Goal: Task Accomplishment & Management: Complete application form

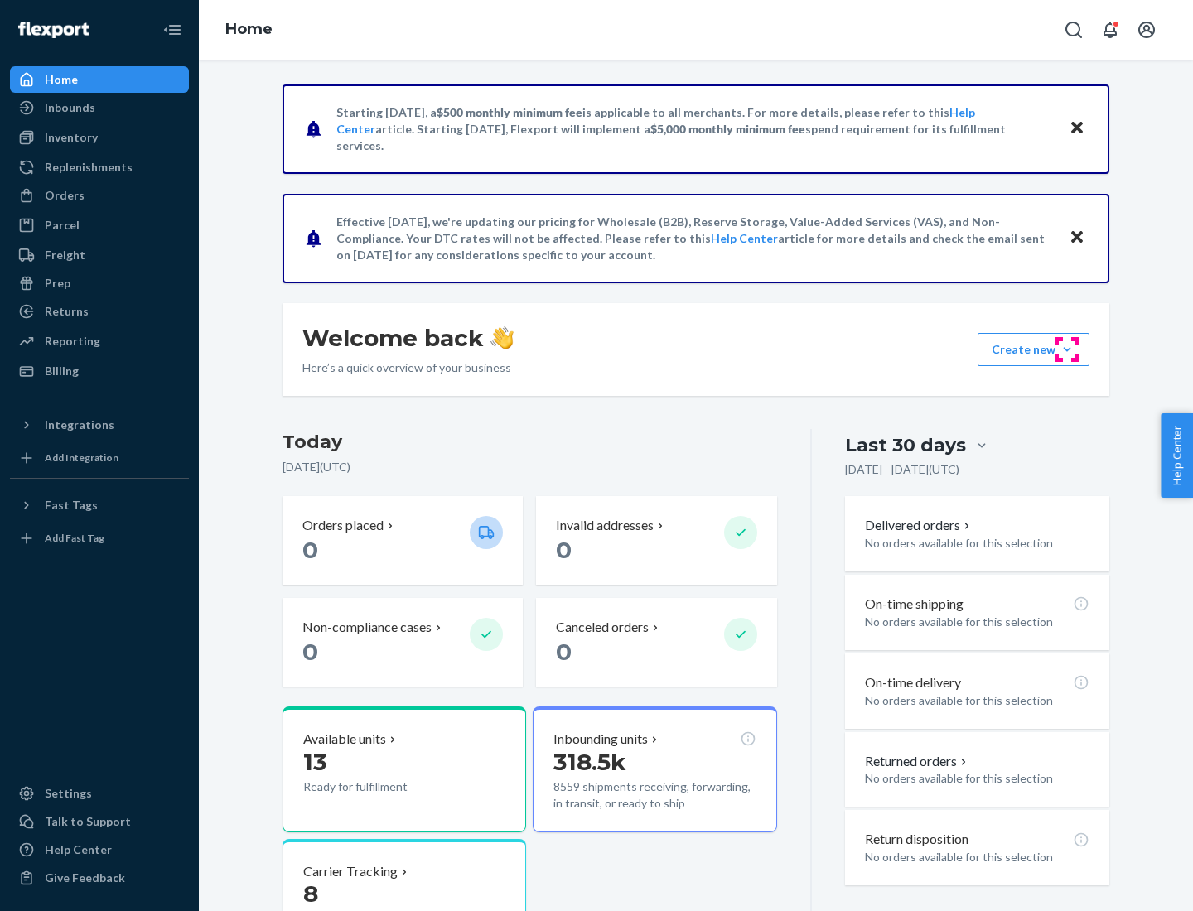
click at [1067, 350] on button "Create new Create new inbound Create new order Create new product" at bounding box center [1033, 349] width 112 height 33
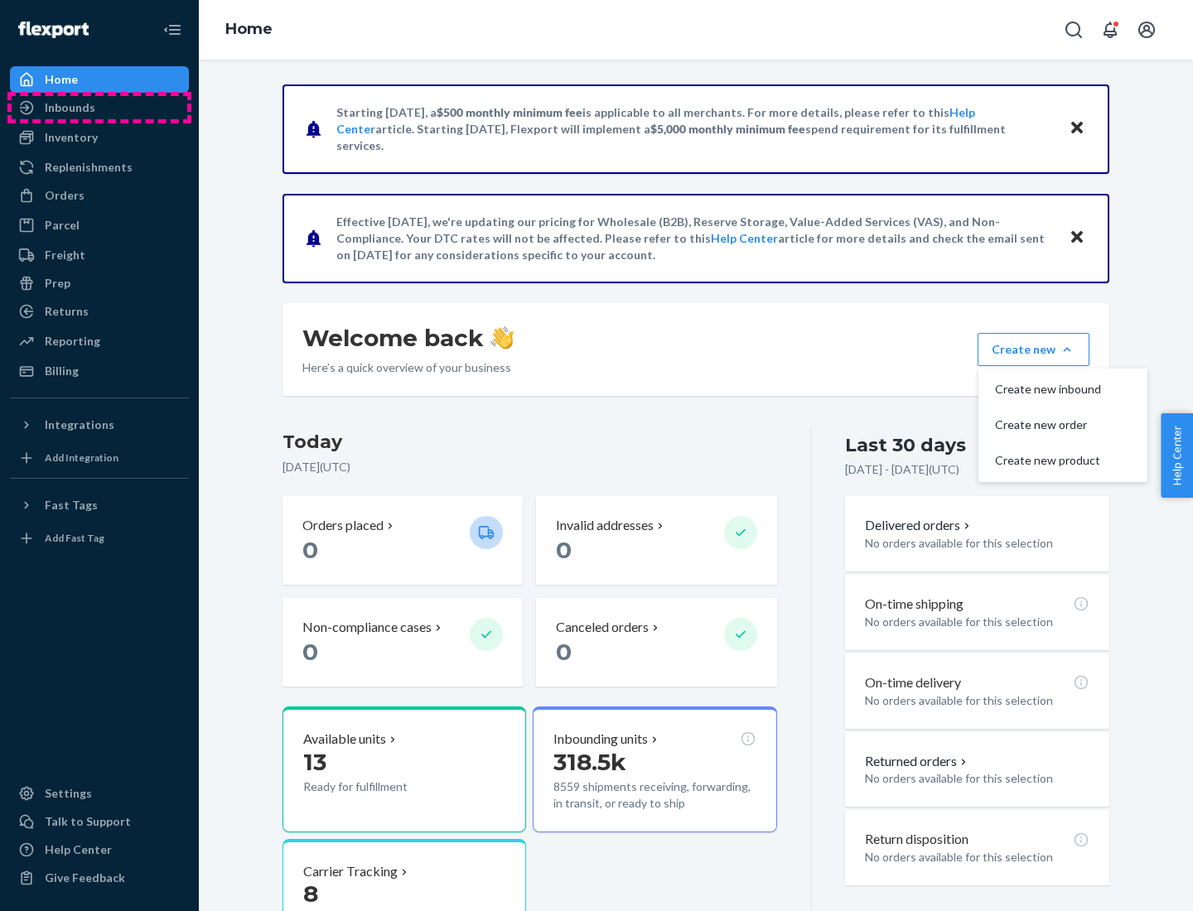
click at [99, 108] on div "Inbounds" at bounding box center [100, 107] width 176 height 23
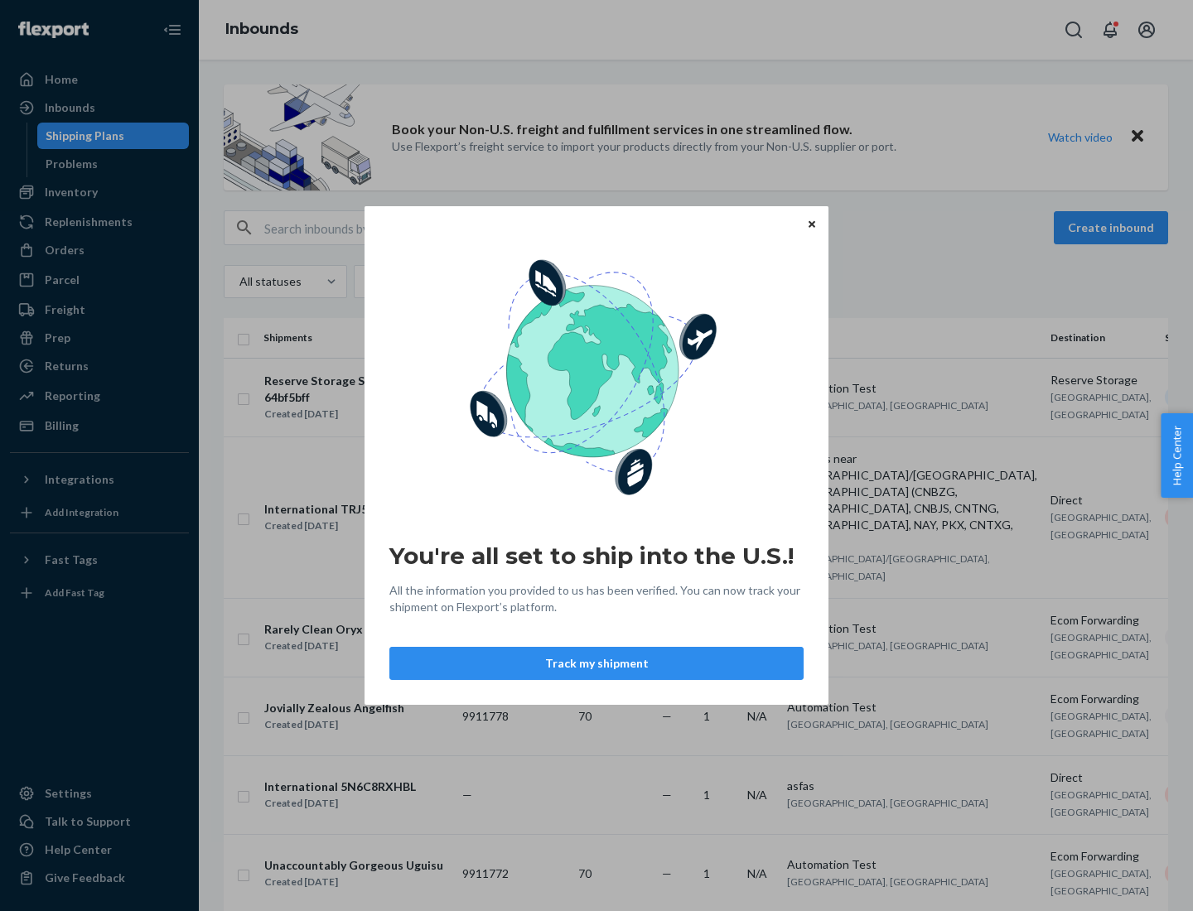
click at [596, 663] on button "Track my shipment" at bounding box center [596, 663] width 414 height 33
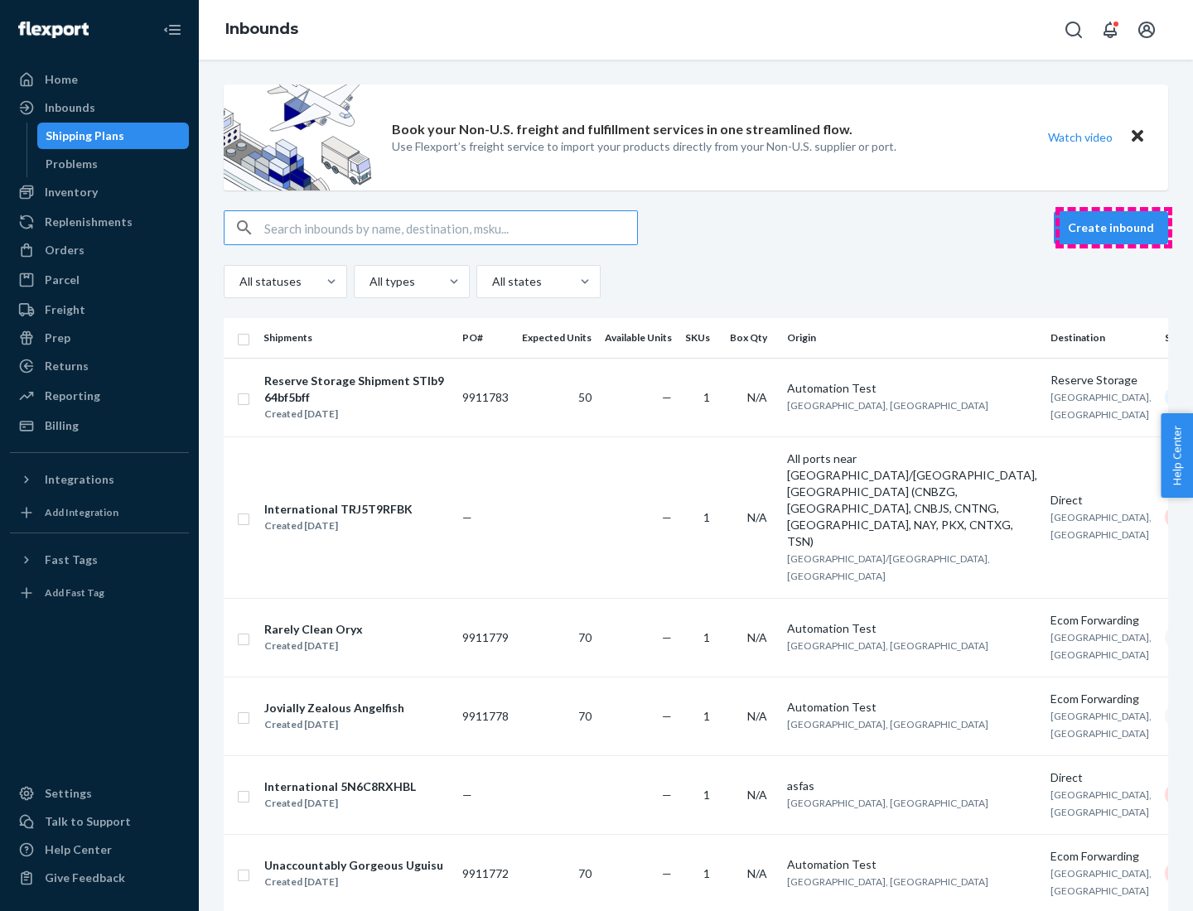
click at [1113, 228] on button "Create inbound" at bounding box center [1111, 227] width 114 height 33
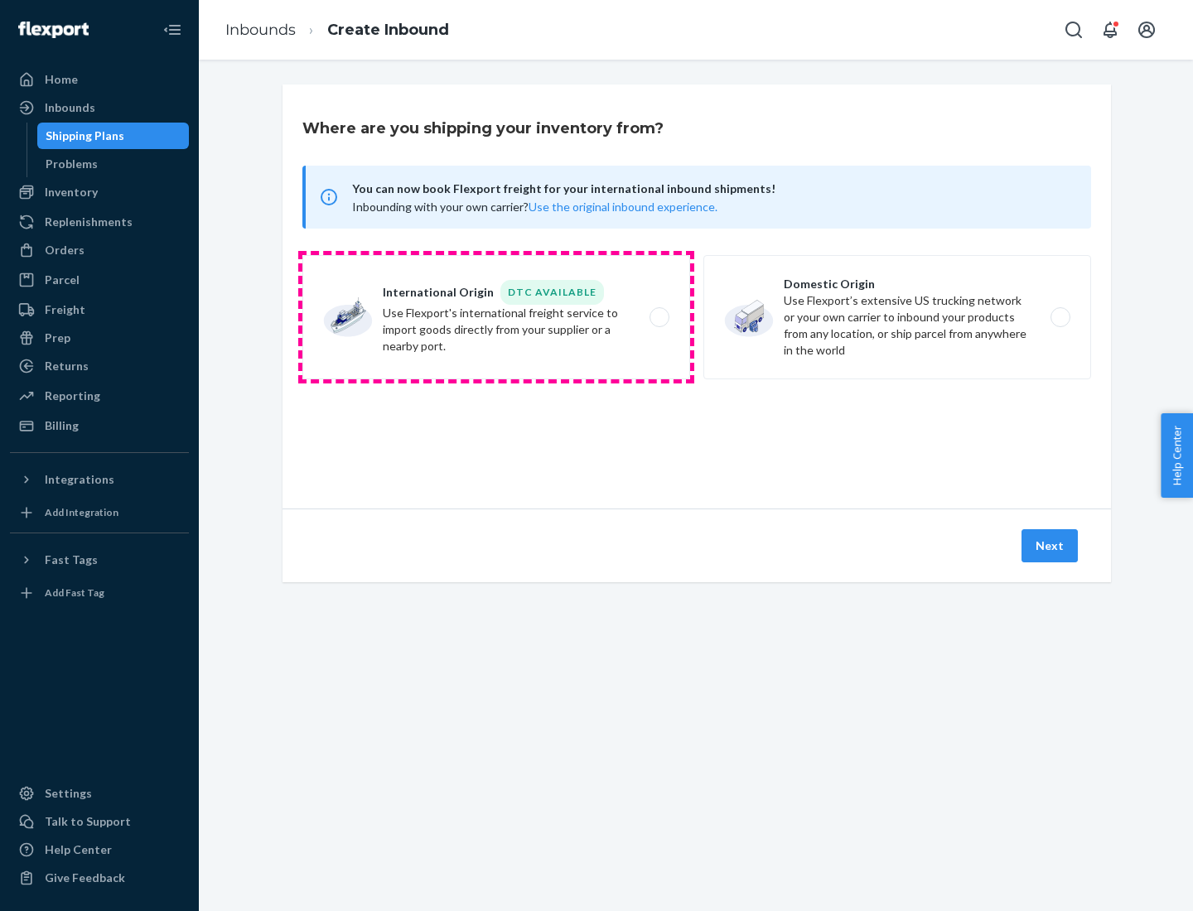
click at [496, 317] on label "International Origin DTC Available Use Flexport's international freight service…" at bounding box center [496, 317] width 388 height 124
click at [658, 317] on input "International Origin DTC Available Use Flexport's international freight service…" at bounding box center [663, 317] width 11 height 11
radio input "true"
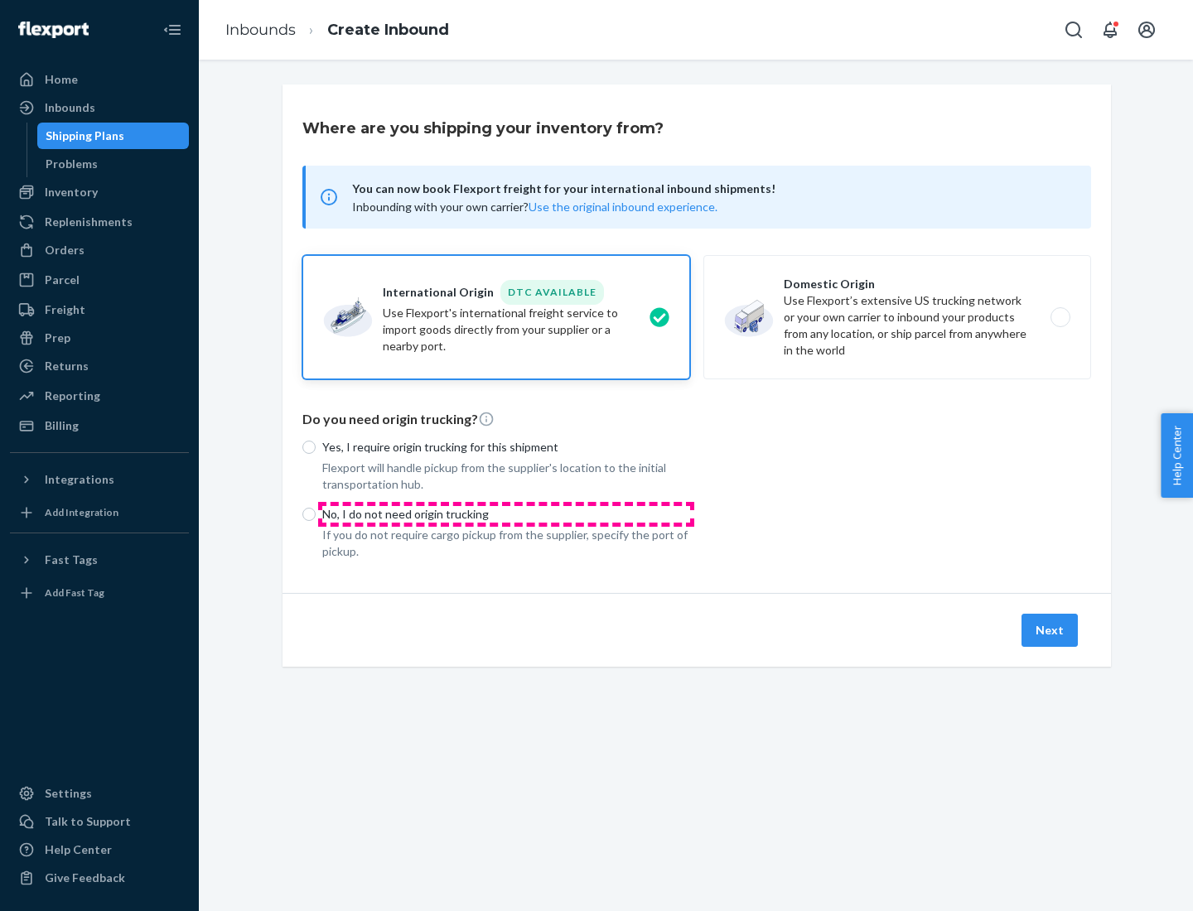
click at [506, 514] on p "No, I do not need origin trucking" at bounding box center [506, 514] width 368 height 17
click at [316, 514] on input "No, I do not need origin trucking" at bounding box center [308, 514] width 13 height 13
radio input "true"
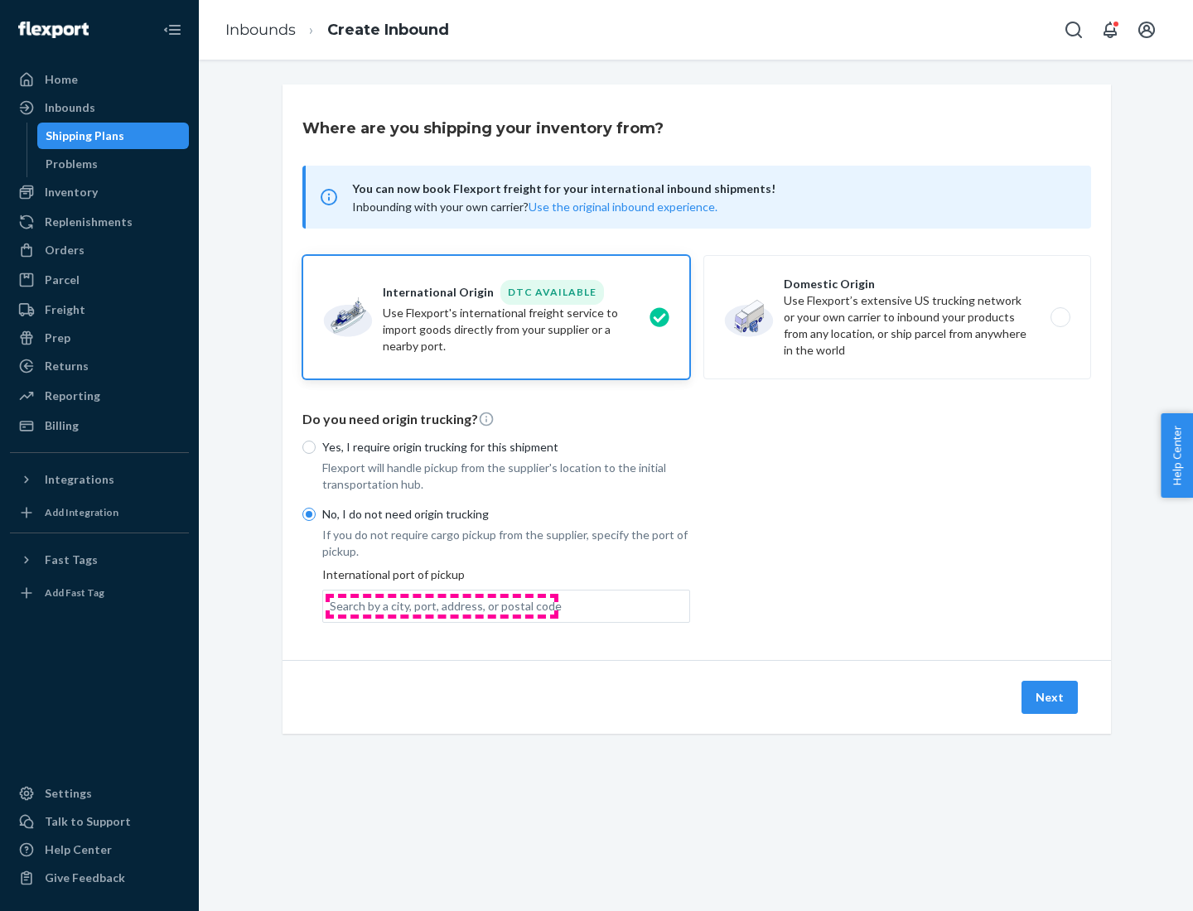
click at [441, 605] on div "Search by a city, port, address, or postal code" at bounding box center [446, 606] width 232 height 17
click at [331, 605] on input "Search by a city, port, address, or postal code" at bounding box center [331, 606] width 2 height 17
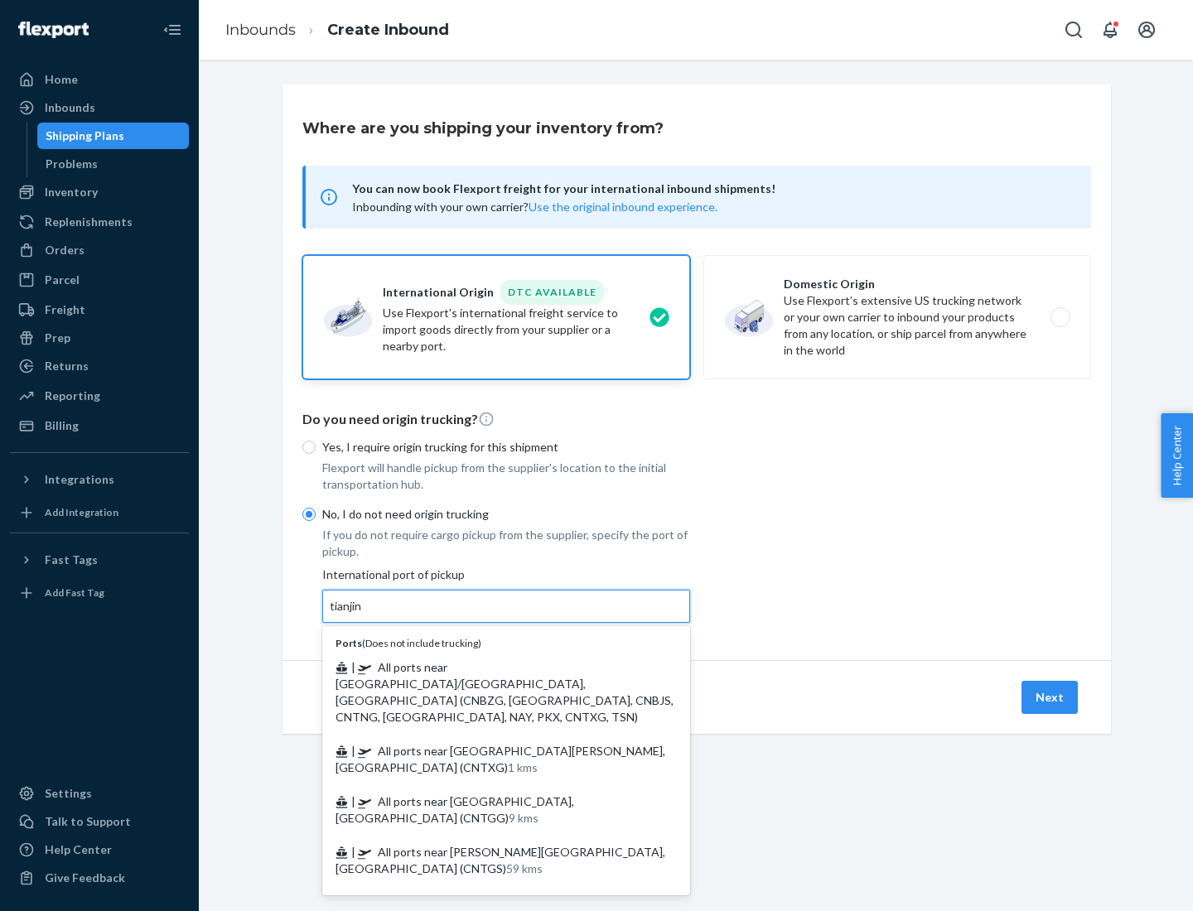
click at [490, 667] on span "| All ports near [GEOGRAPHIC_DATA]/[GEOGRAPHIC_DATA], [GEOGRAPHIC_DATA] (CNBZG,…" at bounding box center [504, 692] width 338 height 64
click at [364, 615] on input "tianjin" at bounding box center [347, 606] width 34 height 17
type input "All ports near [GEOGRAPHIC_DATA]/[GEOGRAPHIC_DATA], [GEOGRAPHIC_DATA] (CNBZG, […"
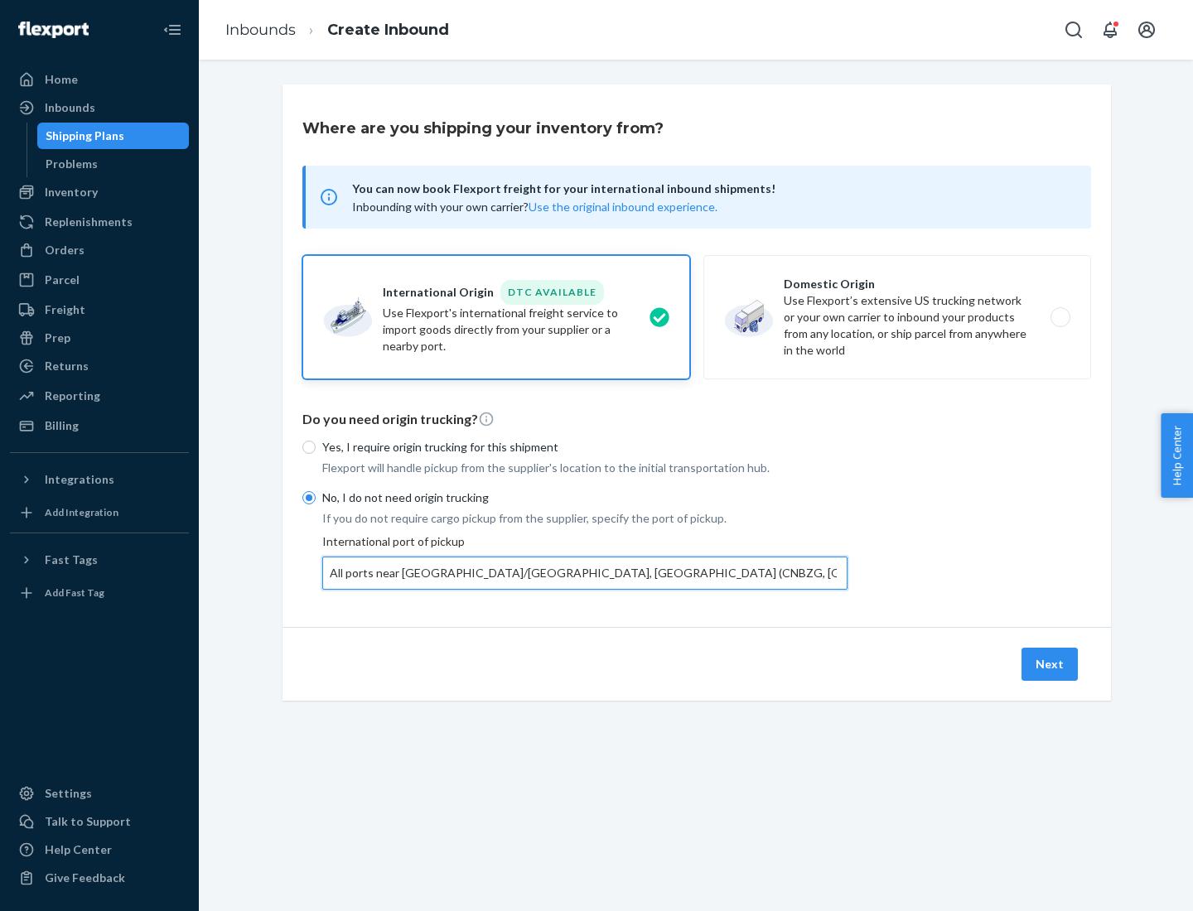
click at [1050, 663] on button "Next" at bounding box center [1049, 664] width 56 height 33
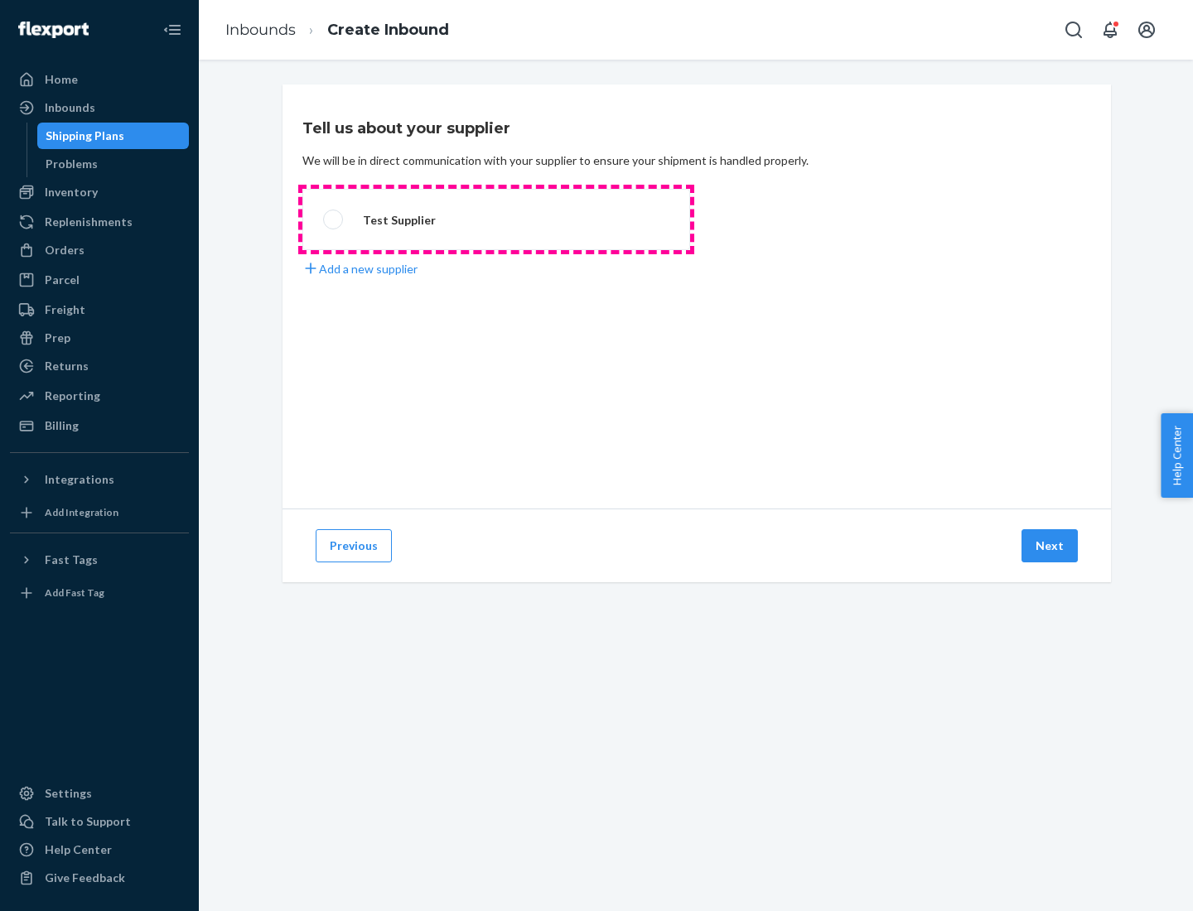
click at [496, 219] on label "Test Supplier" at bounding box center [496, 219] width 388 height 61
click at [334, 219] on input "Test Supplier" at bounding box center [328, 220] width 11 height 11
radio input "true"
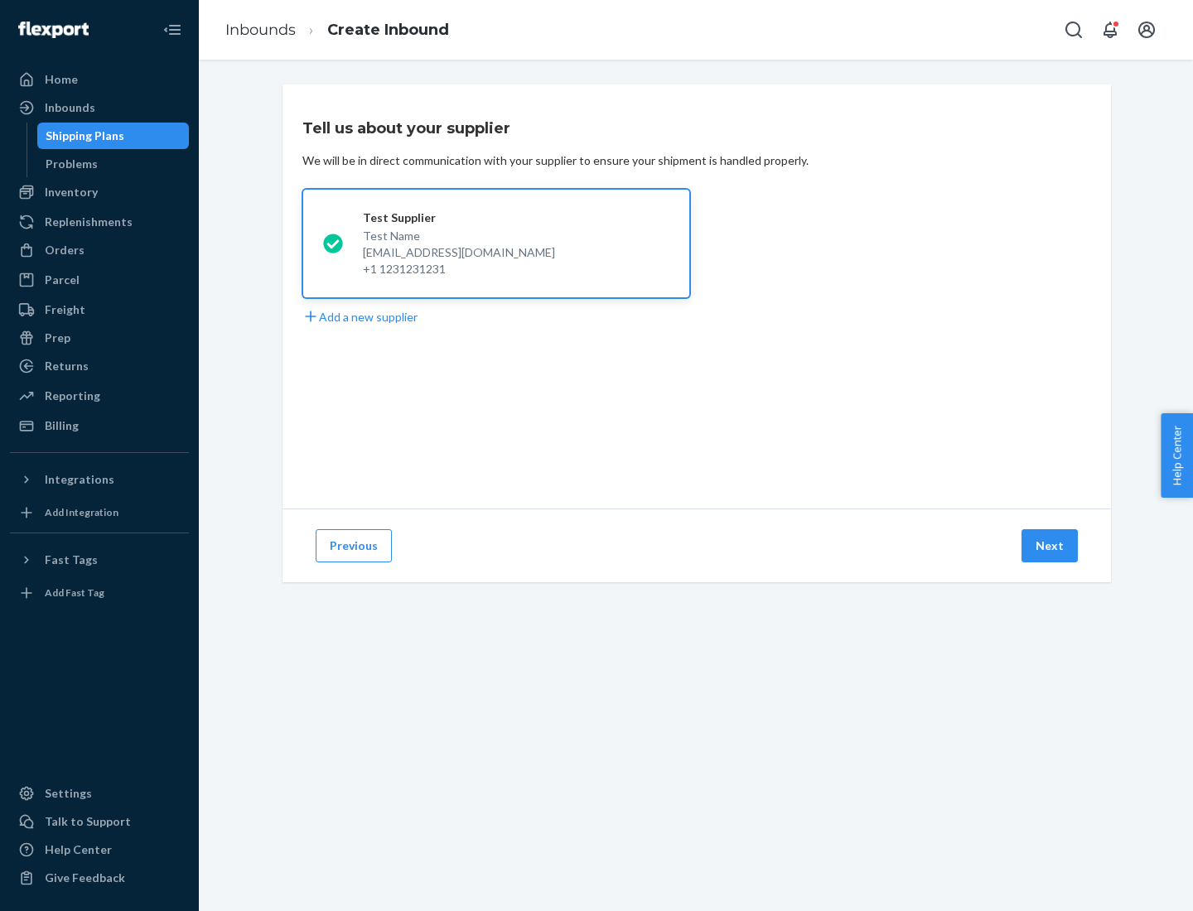
click at [1050, 546] on button "Next" at bounding box center [1049, 545] width 56 height 33
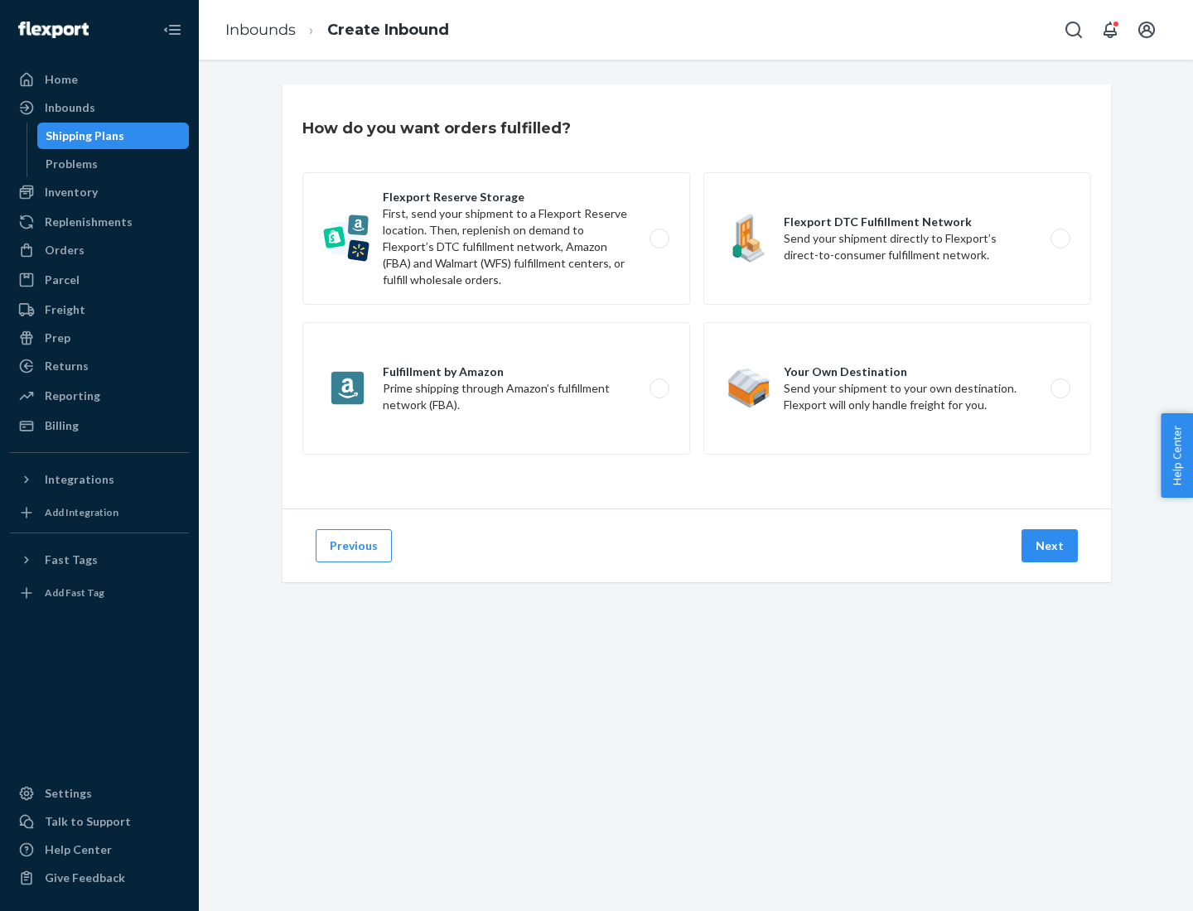
click at [496, 239] on label "Flexport Reserve Storage First, send your shipment to a Flexport Reserve locati…" at bounding box center [496, 238] width 388 height 133
click at [658, 239] on input "Flexport Reserve Storage First, send your shipment to a Flexport Reserve locati…" at bounding box center [663, 239] width 11 height 11
radio input "true"
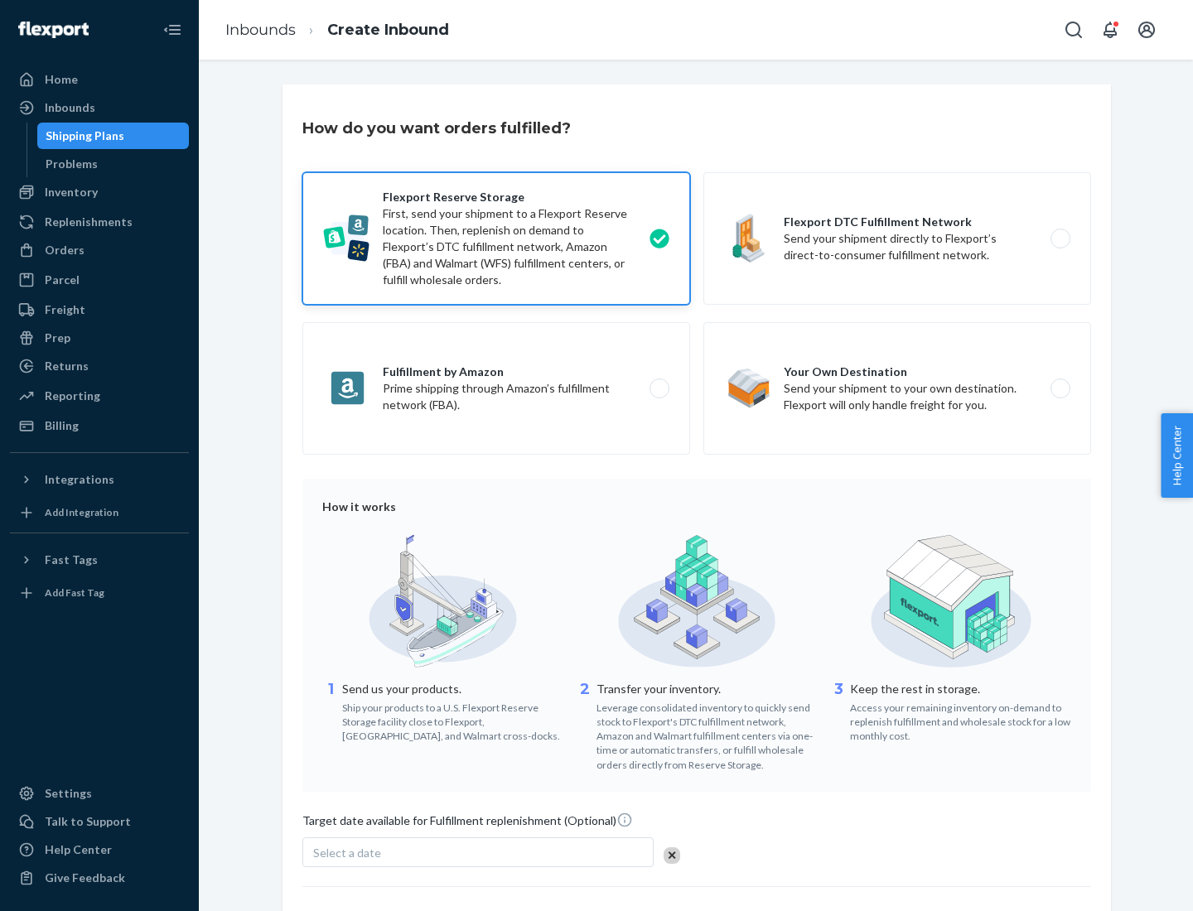
scroll to position [136, 0]
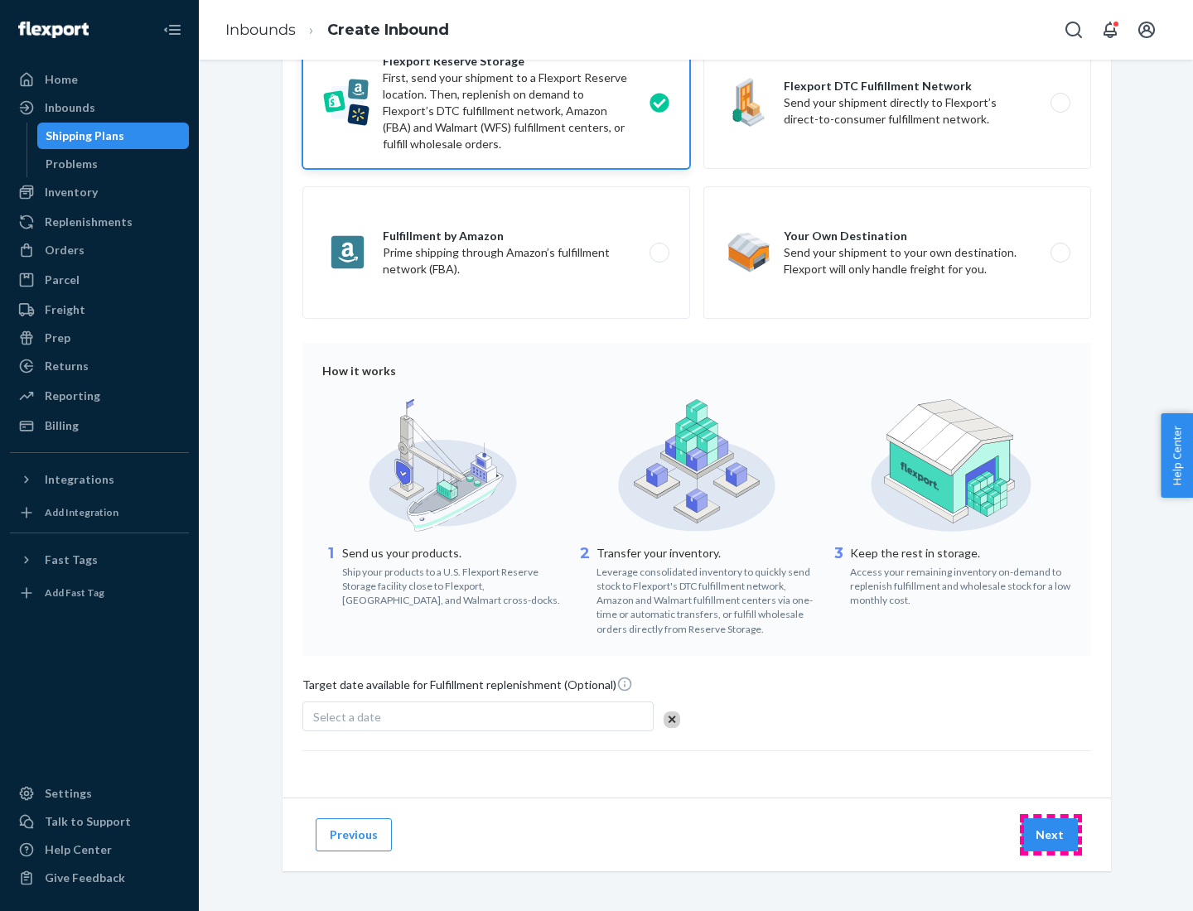
click at [1050, 834] on button "Next" at bounding box center [1049, 834] width 56 height 33
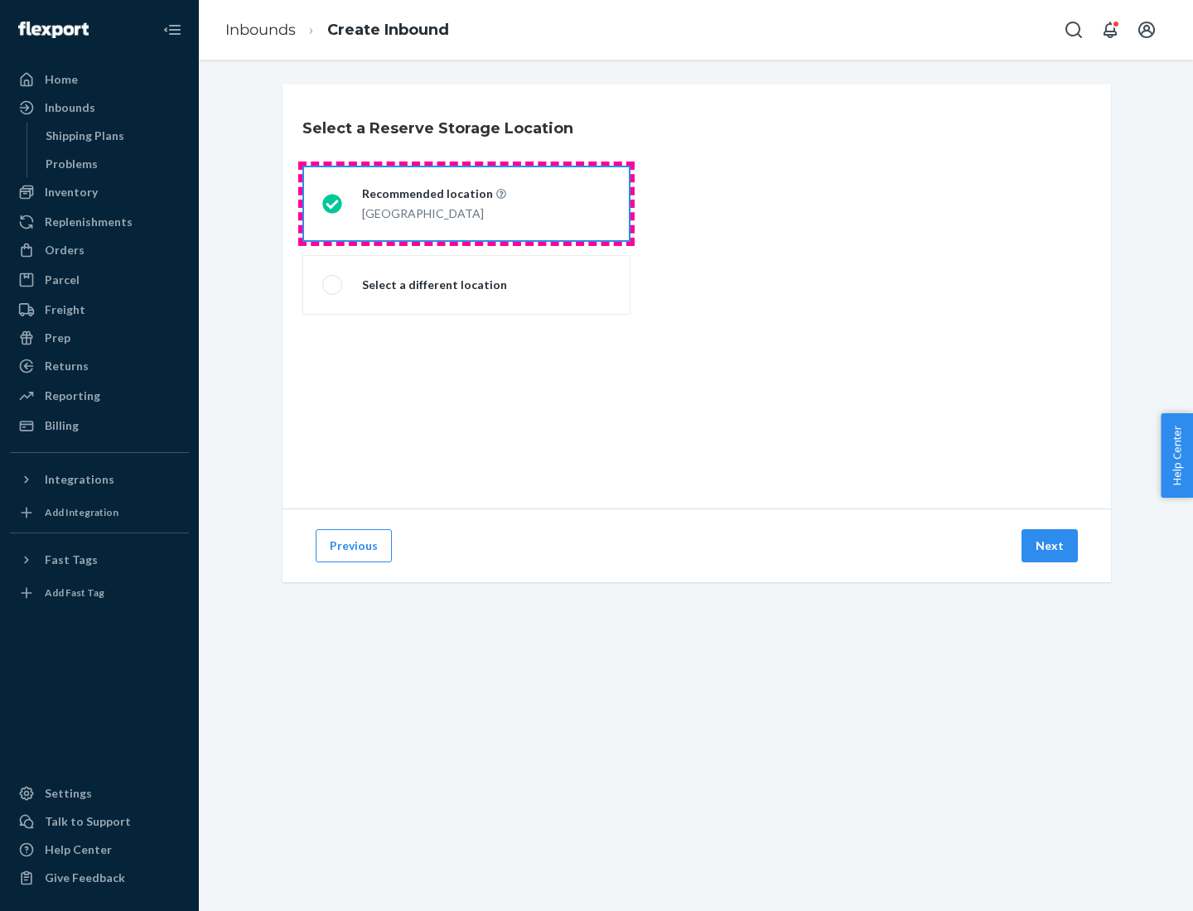
click at [466, 204] on div "[GEOGRAPHIC_DATA]" at bounding box center [434, 212] width 144 height 20
click at [333, 204] on input "Recommended location [GEOGRAPHIC_DATA]" at bounding box center [327, 204] width 11 height 11
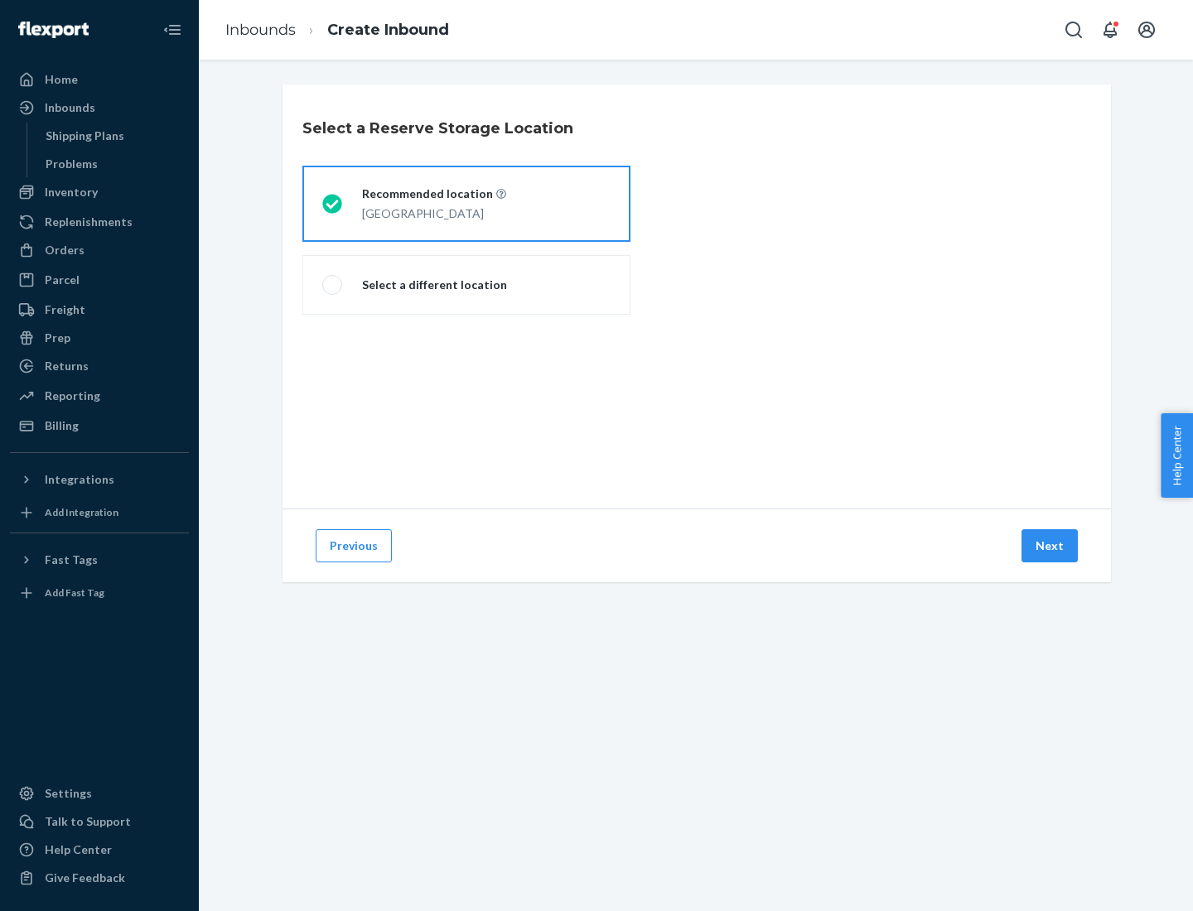
click at [1050, 546] on button "Next" at bounding box center [1049, 545] width 56 height 33
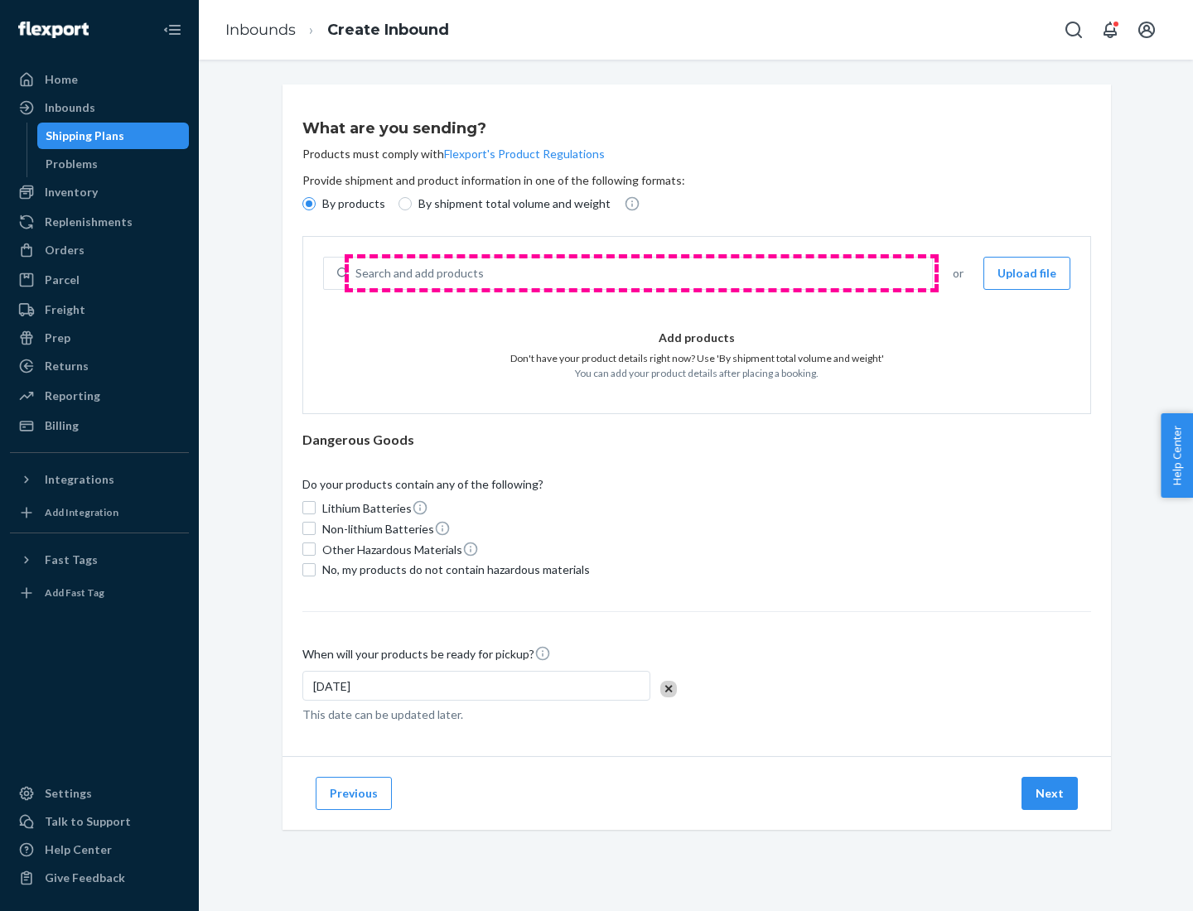
click at [641, 273] on div "Search and add products" at bounding box center [640, 273] width 583 height 30
click at [357, 273] on input "Search and add products" at bounding box center [356, 273] width 2 height 17
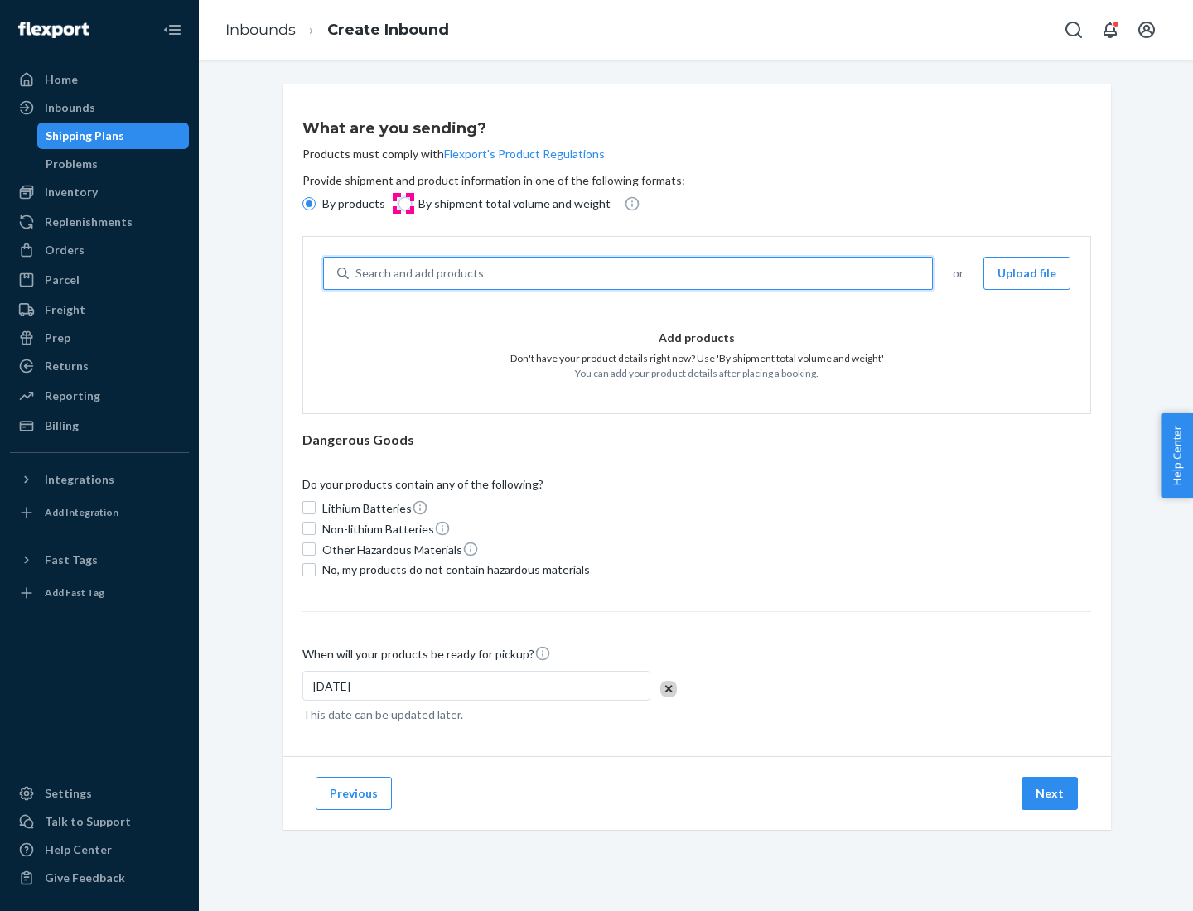
click at [403, 204] on input "By shipment total volume and weight" at bounding box center [404, 203] width 13 height 13
radio input "true"
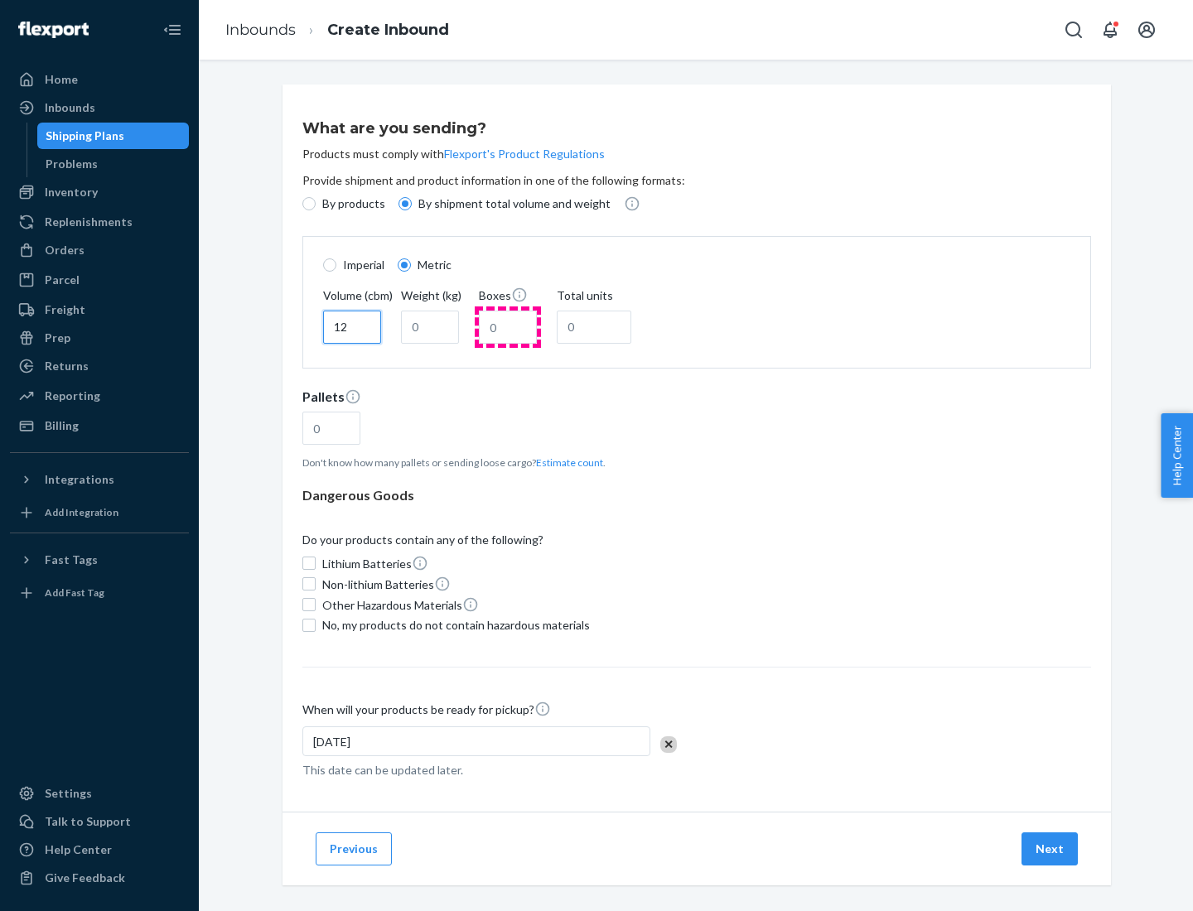
type input "12"
type input "22"
type input "222"
type input "121"
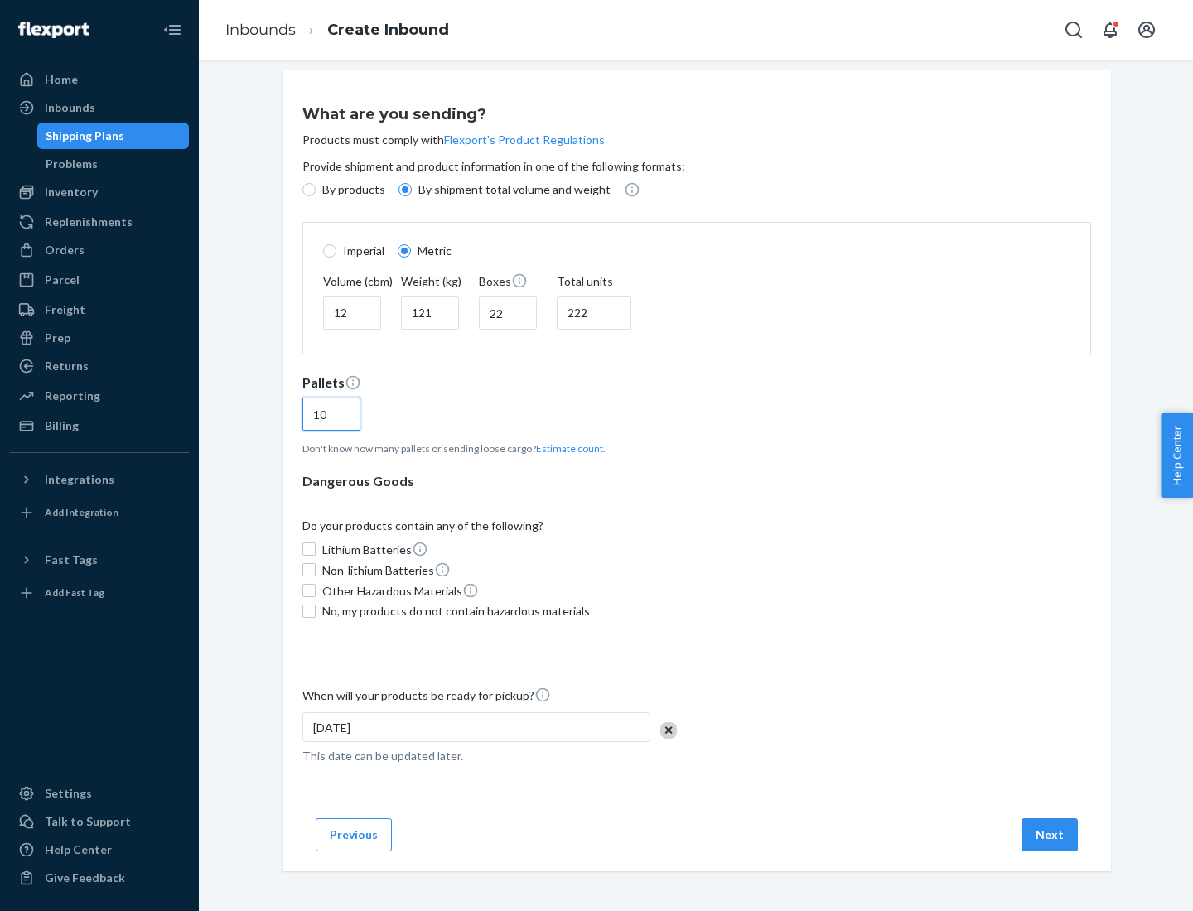
type input "10"
click at [453, 610] on span "No, my products do not contain hazardous materials" at bounding box center [456, 611] width 268 height 17
click at [316, 610] on input "No, my products do not contain hazardous materials" at bounding box center [308, 611] width 13 height 13
checkbox input "true"
click at [1050, 834] on button "Next" at bounding box center [1049, 834] width 56 height 33
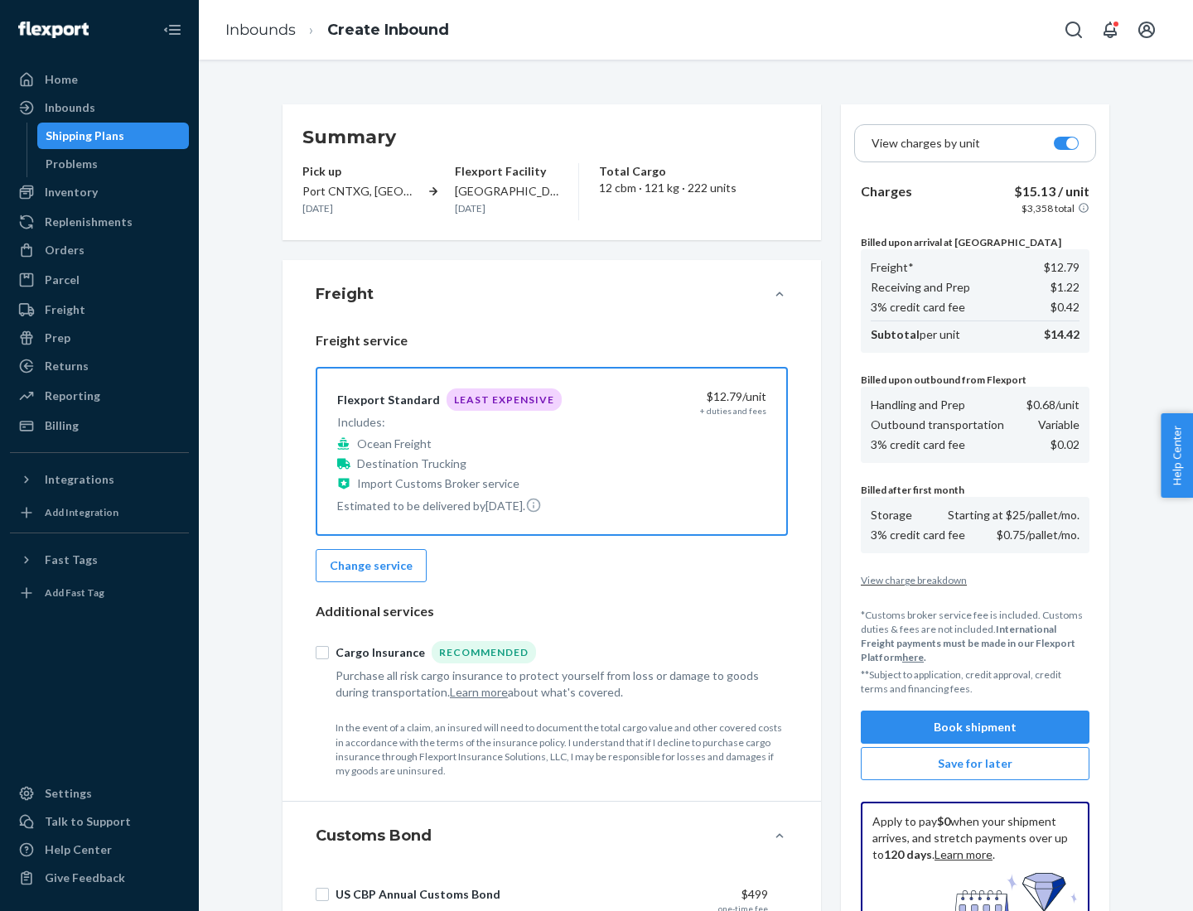
scroll to position [242, 0]
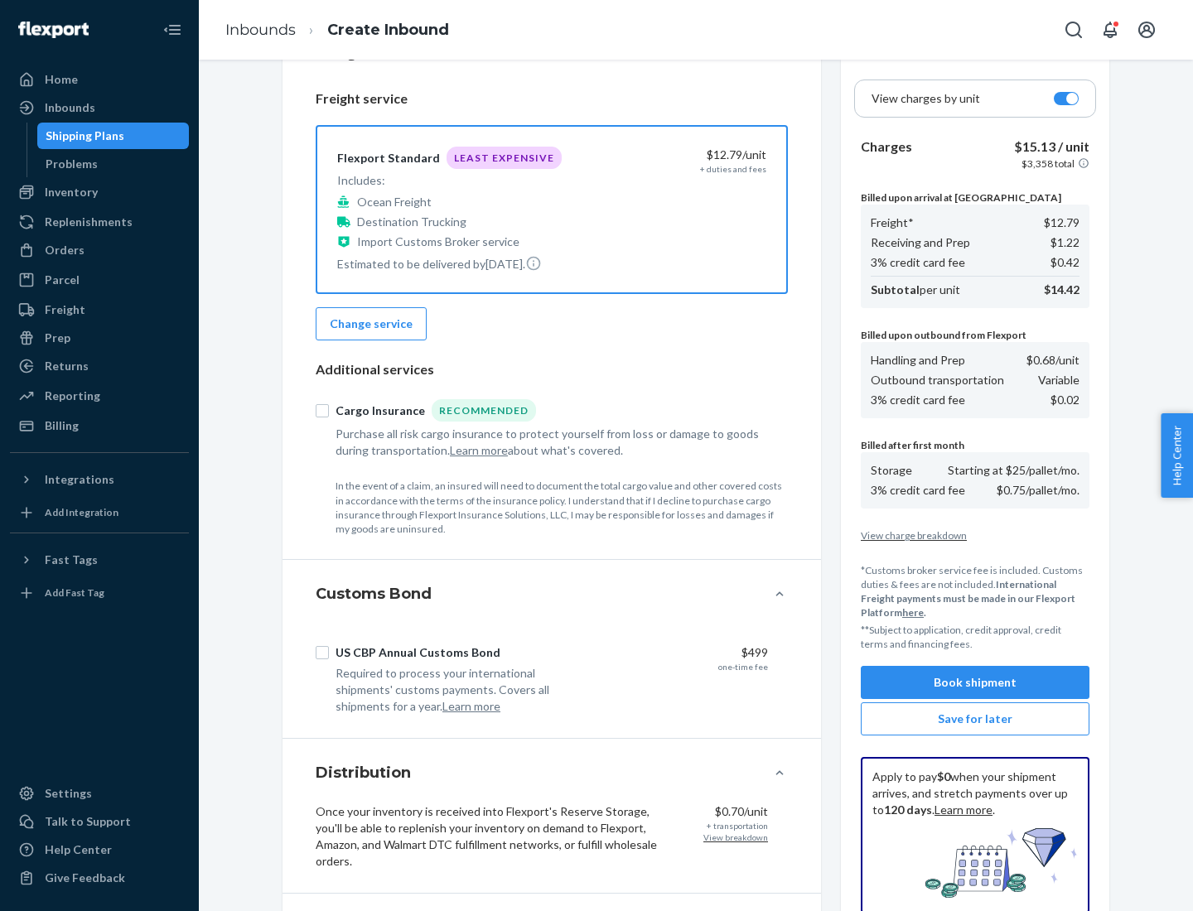
click at [975, 683] on button "Book shipment" at bounding box center [975, 682] width 229 height 33
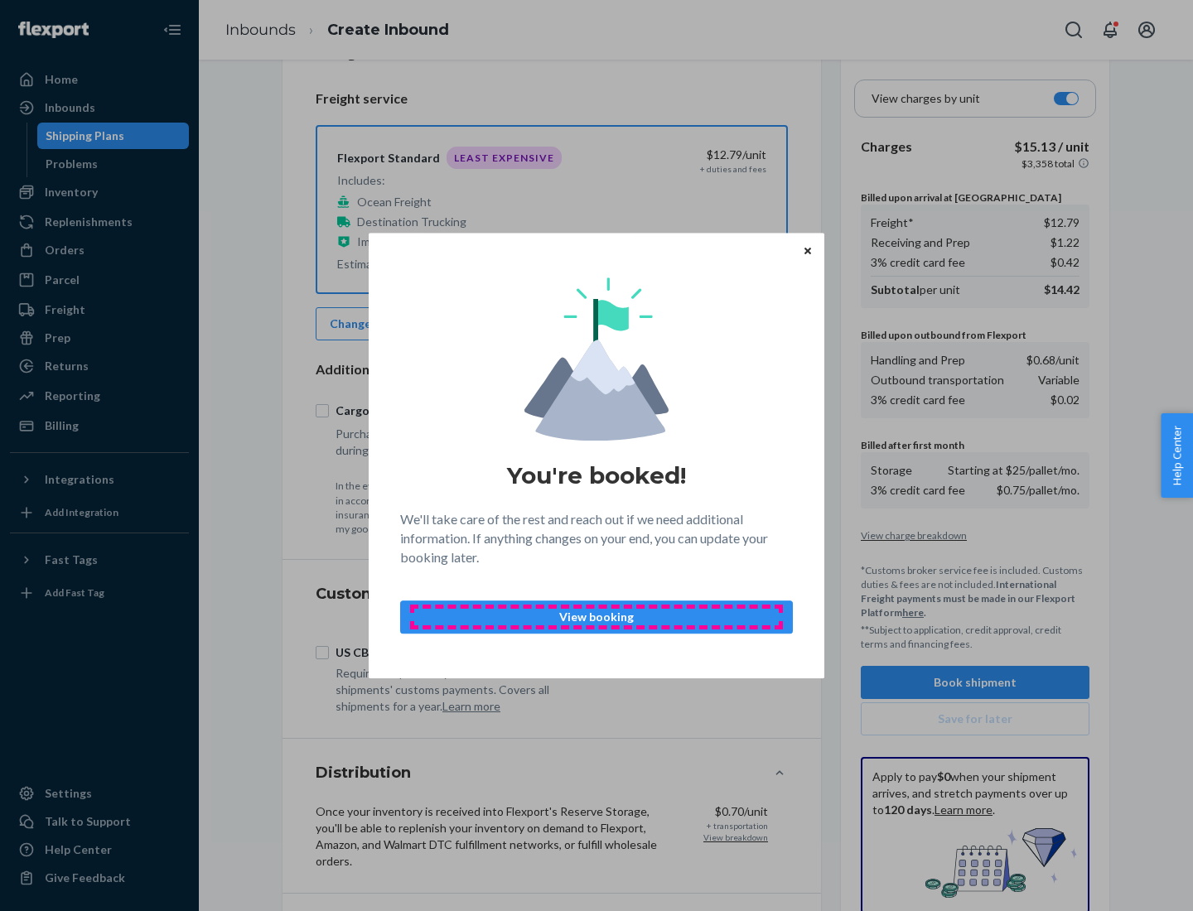
click at [596, 616] on p "View booking" at bounding box center [596, 617] width 364 height 17
